Goal: Task Accomplishment & Management: Manage account settings

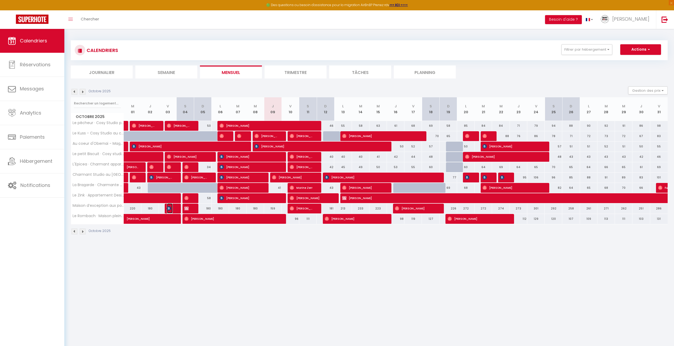
click at [170, 206] on img at bounding box center [169, 208] width 4 height 4
select select "OK"
select select "0"
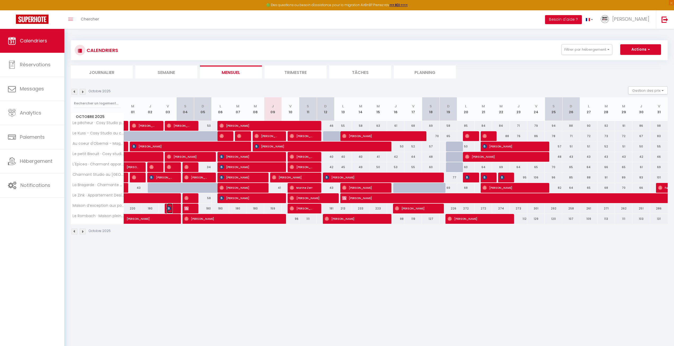
select select "1"
select select
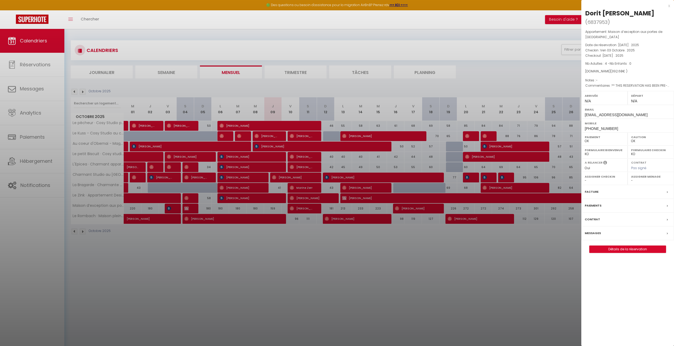
click at [284, 268] on div at bounding box center [337, 173] width 674 height 346
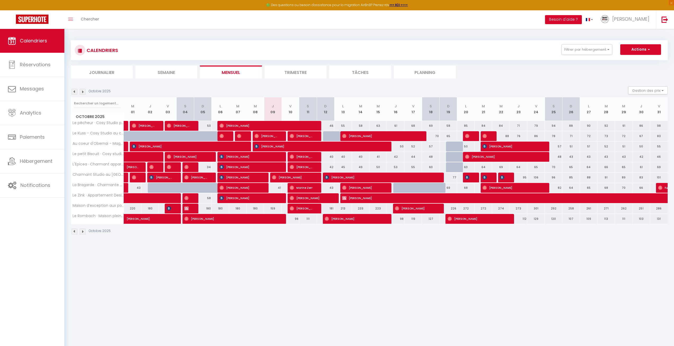
click at [166, 206] on div at bounding box center [173, 208] width 17 height 10
click at [170, 207] on img at bounding box center [169, 208] width 4 height 4
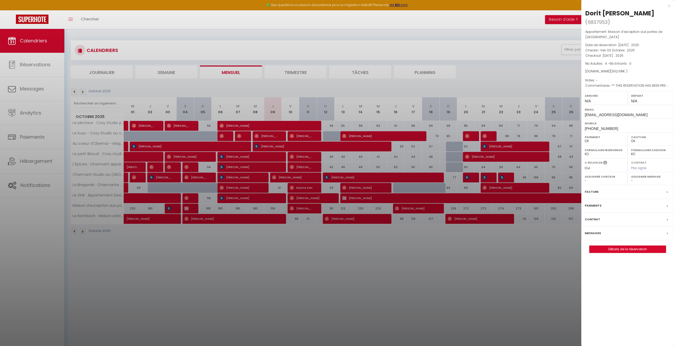
click at [363, 292] on div at bounding box center [337, 173] width 674 height 346
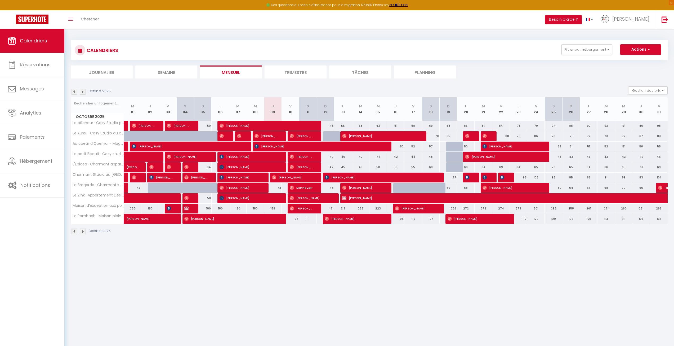
click at [193, 209] on div at bounding box center [190, 208] width 17 height 10
click at [192, 208] on div at bounding box center [190, 208] width 17 height 10
click at [189, 207] on span "[PERSON_NAME]" at bounding box center [187, 208] width 6 height 10
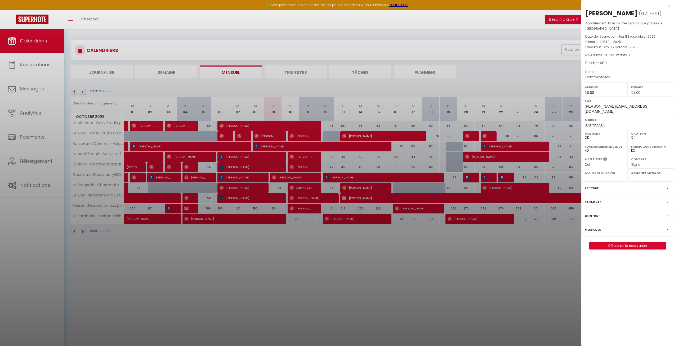
click at [458, 261] on div at bounding box center [337, 173] width 674 height 346
